Goal: Task Accomplishment & Management: Manage account settings

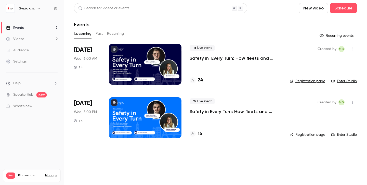
click at [99, 36] on button "Past" at bounding box center [99, 34] width 7 height 8
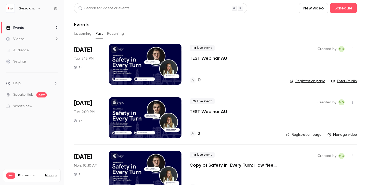
click at [74, 34] on button "Upcoming" at bounding box center [83, 34] width 18 height 8
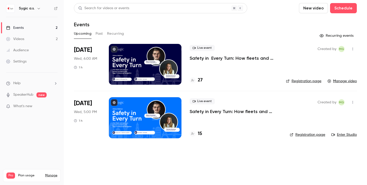
click at [201, 57] on p "Safety in Every Turn: How fleets and partners prevent accidents with Sygic Prof…" at bounding box center [234, 58] width 88 height 6
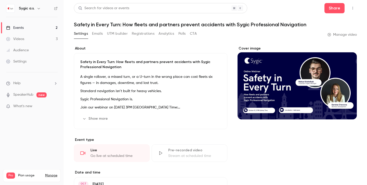
scroll to position [1, 0]
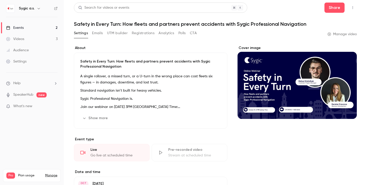
click at [341, 35] on link "Manage video" at bounding box center [342, 34] width 29 height 5
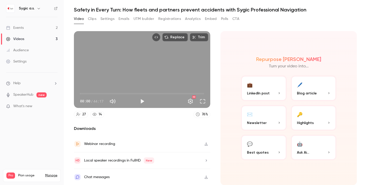
scroll to position [18, 0]
click at [140, 99] on button "Play" at bounding box center [142, 101] width 10 height 10
click at [141, 99] on button "Pause" at bounding box center [142, 101] width 10 height 10
click at [194, 90] on span "00:03" at bounding box center [142, 93] width 124 height 8
click at [142, 98] on button "Play" at bounding box center [142, 101] width 10 height 10
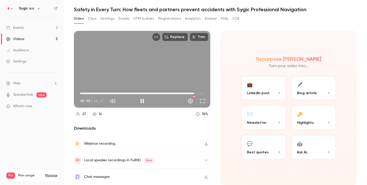
click at [201, 92] on span "40:40" at bounding box center [142, 93] width 124 height 8
click at [202, 93] on span "43:33" at bounding box center [202, 94] width 2 height 2
click at [203, 93] on span "43:50" at bounding box center [203, 94] width 2 height 2
click at [141, 98] on button "Play" at bounding box center [142, 101] width 10 height 10
click at [141, 101] on button "Pause" at bounding box center [142, 101] width 10 height 10
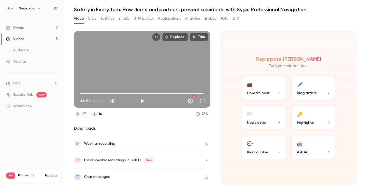
click at [205, 142] on icon "button" at bounding box center [206, 144] width 4 height 4
type input "******"
click at [98, 111] on link "14" at bounding box center [97, 114] width 14 height 7
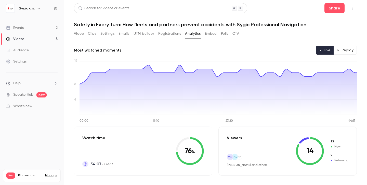
click at [165, 33] on button "Registrations" at bounding box center [169, 34] width 23 height 8
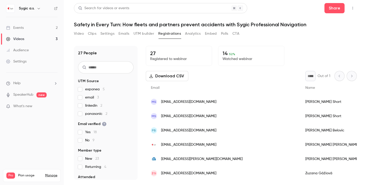
scroll to position [0, 0]
click at [232, 60] on p "Watched webinar" at bounding box center [252, 58] width 58 height 5
click at [254, 53] on p "14 52 %" at bounding box center [252, 53] width 58 height 6
click at [228, 55] on p "14 52 %" at bounding box center [252, 53] width 58 height 6
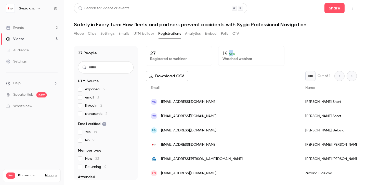
click at [228, 55] on p "14 52 %" at bounding box center [252, 53] width 58 height 6
click at [226, 63] on div "14 52 % Watched webinar" at bounding box center [251, 56] width 66 height 20
click at [228, 53] on p "14 52 %" at bounding box center [252, 53] width 58 height 6
click at [233, 58] on p "Watched webinar" at bounding box center [252, 58] width 58 height 5
click at [19, 38] on div "Videos" at bounding box center [15, 38] width 18 height 5
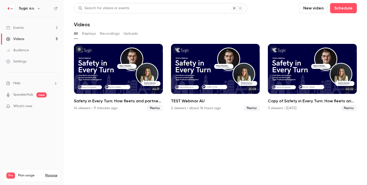
click at [21, 27] on div "Events" at bounding box center [15, 27] width 18 height 5
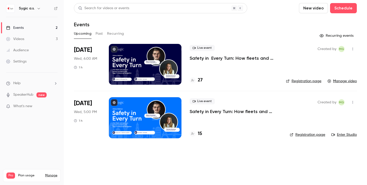
click at [200, 57] on p "Safety in Every Turn: How fleets and partners prevent accidents with Sygic Prof…" at bounding box center [234, 58] width 88 height 6
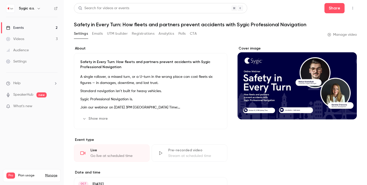
click at [144, 33] on button "Registrations" at bounding box center [143, 34] width 23 height 8
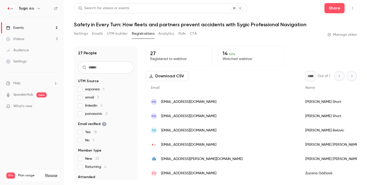
click at [177, 75] on button "Download CSV" at bounding box center [167, 76] width 43 height 10
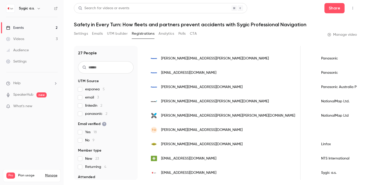
click at [19, 28] on div "Events" at bounding box center [15, 27] width 18 height 5
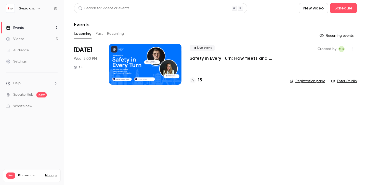
click at [18, 40] on div "Videos" at bounding box center [15, 38] width 18 height 5
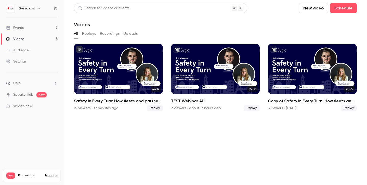
click at [17, 30] on div "Events" at bounding box center [15, 27] width 18 height 5
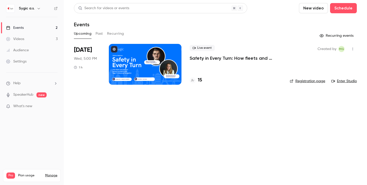
click at [101, 35] on button "Past" at bounding box center [99, 34] width 7 height 8
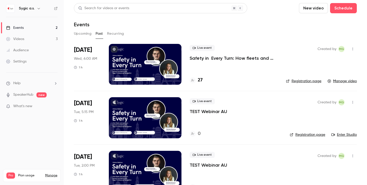
click at [84, 33] on button "Upcoming" at bounding box center [83, 34] width 18 height 8
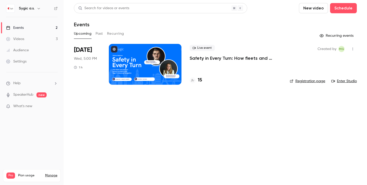
click at [16, 38] on div "Videos" at bounding box center [15, 38] width 18 height 5
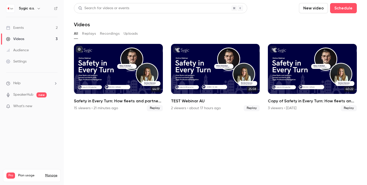
click at [15, 27] on div "Events" at bounding box center [15, 27] width 18 height 5
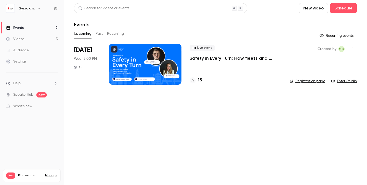
click at [96, 34] on button "Past" at bounding box center [99, 34] width 7 height 8
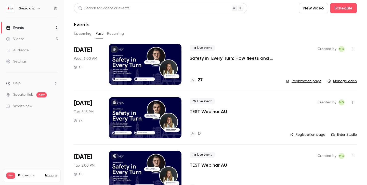
click at [243, 55] on div "Live event Safety in Every Turn: How fleets and partners prevent accidents with…" at bounding box center [234, 53] width 88 height 16
click at [220, 60] on p "Safety in Every Turn: How fleets and partners prevent accidents with Sygic Prof…" at bounding box center [234, 58] width 88 height 6
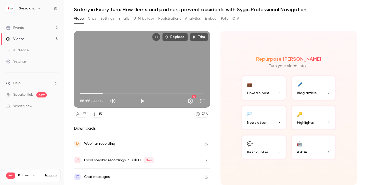
click at [103, 92] on span "08:16" at bounding box center [142, 93] width 124 height 8
click at [144, 96] on button "Play" at bounding box center [142, 101] width 10 height 10
click at [161, 89] on span "08:16" at bounding box center [142, 93] width 124 height 8
click at [203, 89] on span "44:01" at bounding box center [142, 93] width 124 height 8
click at [208, 88] on div "44:01 44:01 / 44:17 HD" at bounding box center [142, 96] width 136 height 21
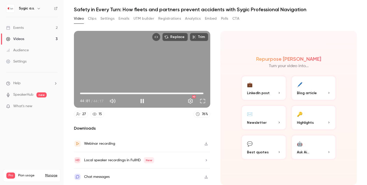
type input "******"
